Goal: Task Accomplishment & Management: Manage account settings

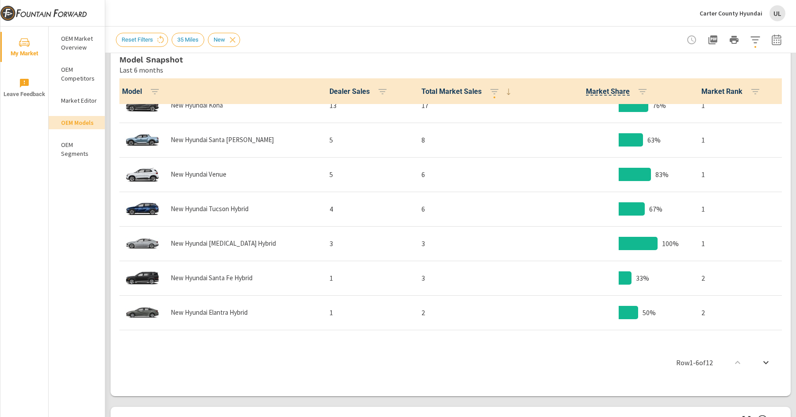
scroll to position [176, 0]
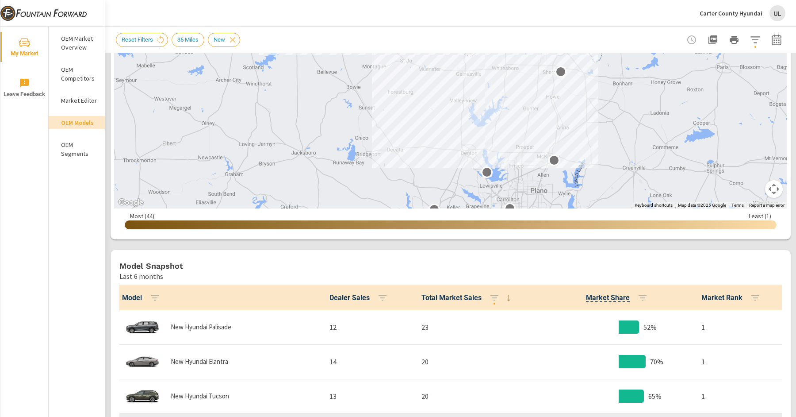
scroll to position [216, 0]
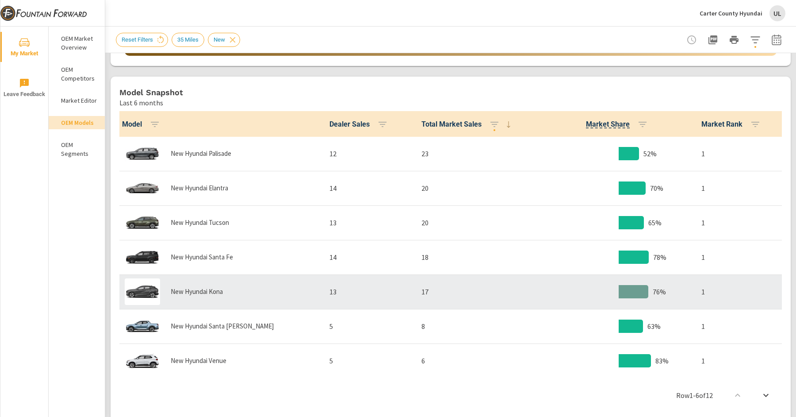
scroll to position [176, 0]
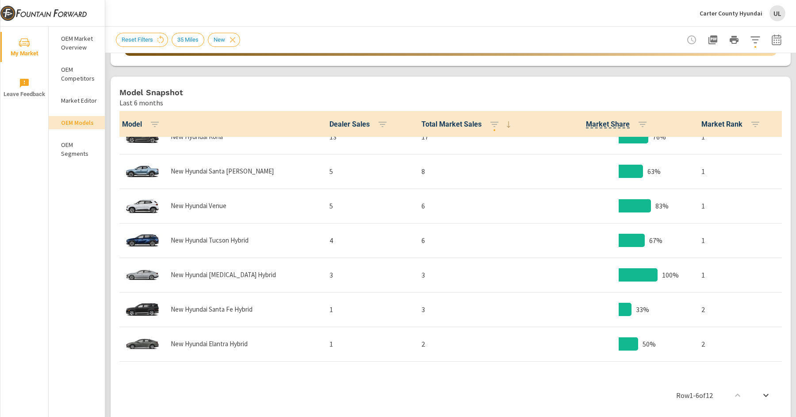
scroll to position [176, 0]
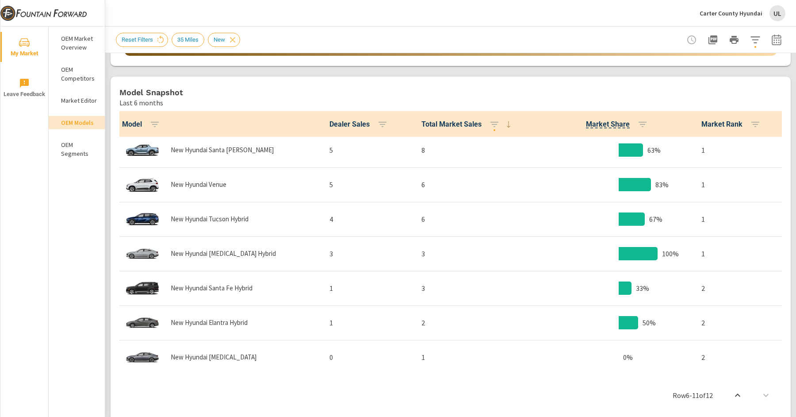
click at [159, 94] on h5 "Model Snapshot" at bounding box center [151, 92] width 64 height 9
click at [165, 90] on h5 "Model Snapshot" at bounding box center [151, 92] width 64 height 9
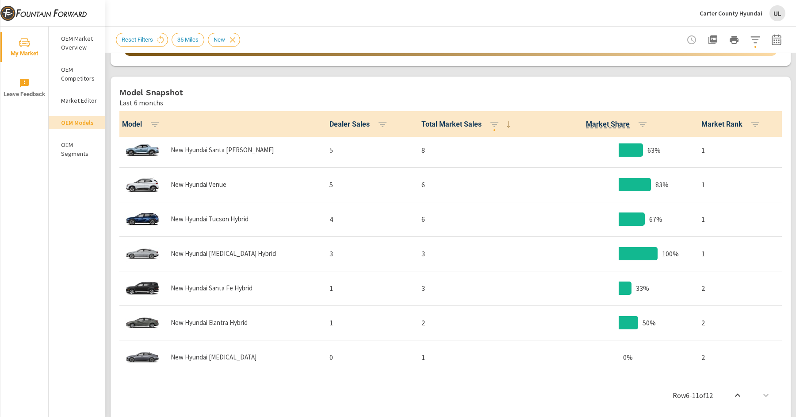
click at [165, 90] on h5 "Model Snapshot" at bounding box center [151, 92] width 64 height 9
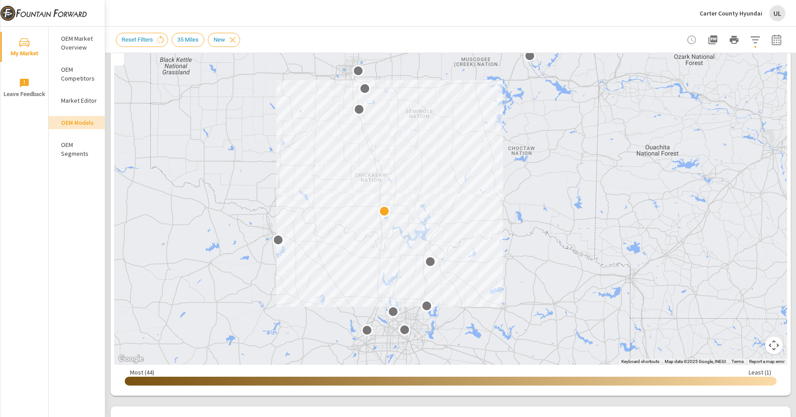
click at [754, 13] on p "Carter County Hyundai" at bounding box center [731, 13] width 63 height 8
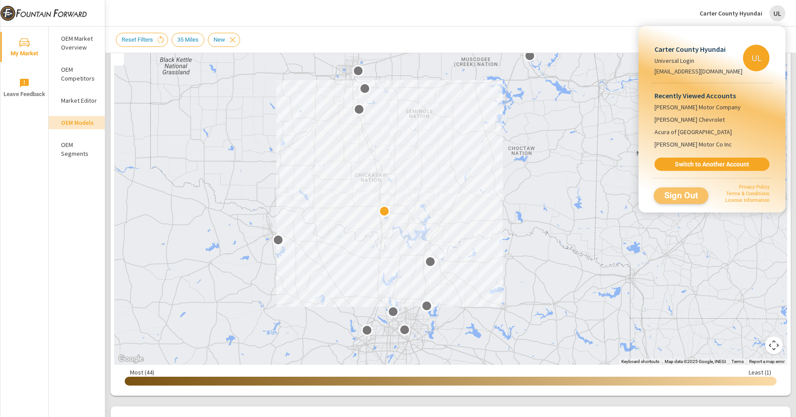
click at [687, 195] on span "Sign Out" at bounding box center [681, 195] width 40 height 8
